Goal: Task Accomplishment & Management: Use online tool/utility

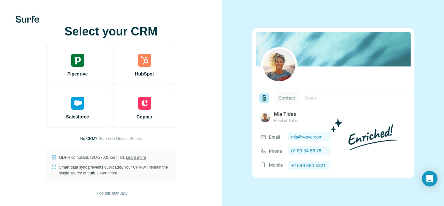
click at [111, 190] on span "I’ll do this manually" at bounding box center [110, 193] width 33 height 6
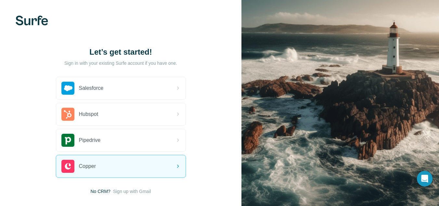
scroll to position [35, 0]
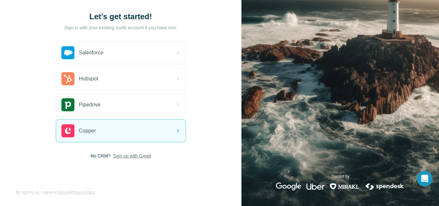
click at [138, 154] on span "Sign up with Gmail" at bounding box center [132, 155] width 38 height 6
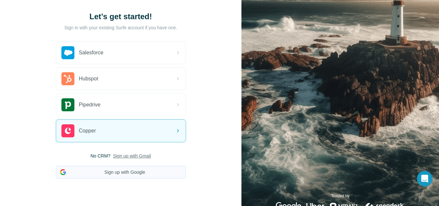
click at [131, 170] on button "Sign up with Google" at bounding box center [121, 171] width 130 height 13
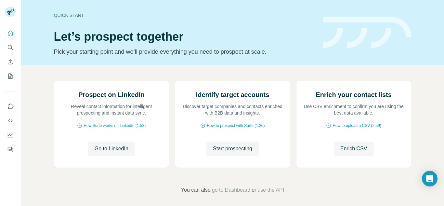
click at [11, 40] on nav at bounding box center [10, 54] width 10 height 55
click at [11, 35] on icon "Quick start" at bounding box center [10, 33] width 5 height 5
click at [8, 107] on icon "Use Surfe on LinkedIn" at bounding box center [11, 105] width 6 height 5
